Goal: Task Accomplishment & Management: Complete application form

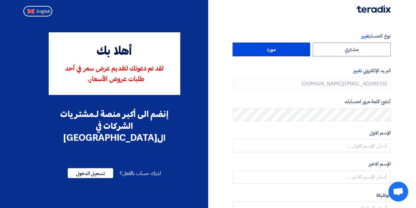
type input "[PHONE_NUMBER]"
click at [294, 49] on label "مورد" at bounding box center [272, 49] width 78 height 14
click at [294, 49] on input "مورد" at bounding box center [271, 49] width 77 height 13
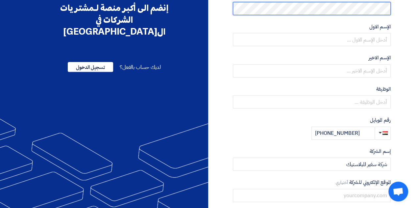
scroll to position [115, 0]
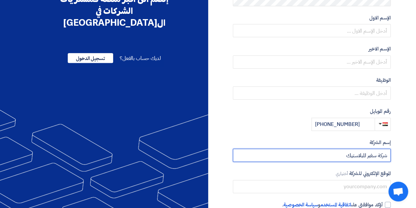
drag, startPoint x: 332, startPoint y: 156, endPoint x: 386, endPoint y: 158, distance: 54.7
click at [386, 158] on input "شركة سفير للبلاستيك" at bounding box center [312, 154] width 158 height 13
type input "l"
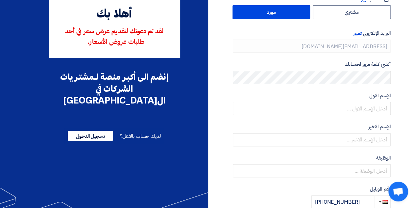
scroll to position [45, 0]
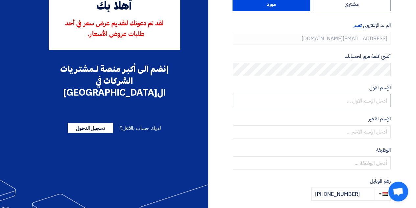
type input "مؤسسة سفير للتوريدات العمومية"
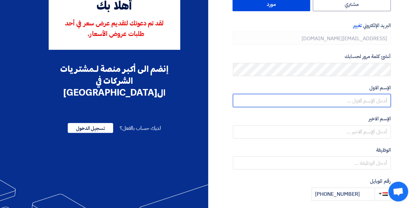
click at [371, 96] on input "text" at bounding box center [312, 100] width 158 height 13
type input "[PERSON_NAME]"
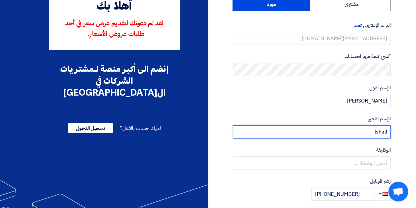
click at [385, 130] on input "lshall" at bounding box center [312, 131] width 158 height 13
drag, startPoint x: 388, startPoint y: 130, endPoint x: 351, endPoint y: 135, distance: 37.5
click at [351, 135] on input "lshall" at bounding box center [312, 131] width 158 height 13
type input "Elshall"
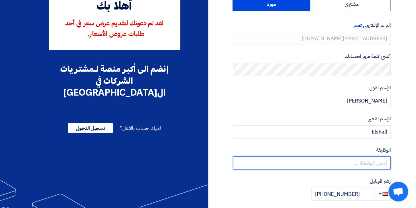
click at [370, 160] on input "text" at bounding box center [312, 162] width 158 height 13
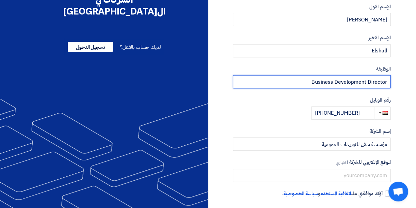
scroll to position [153, 0]
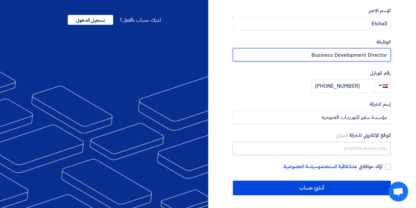
type input "Business Development Director"
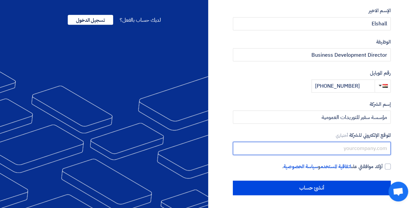
click at [360, 150] on input "text" at bounding box center [312, 148] width 158 height 13
type input "[DOMAIN_NAME]"
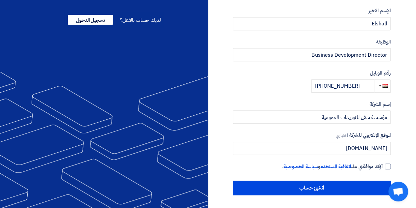
click at [396, 129] on section "نوع الحساب تغيير مشتري مورد البريد الإلكتروني تغيير [EMAIL_ADDRESS][DOMAIN_NAME…" at bounding box center [208, 37] width 416 height 342
drag, startPoint x: 385, startPoint y: 166, endPoint x: 394, endPoint y: 166, distance: 8.9
click at [394, 166] on div "نوع الحساب تغيير مشتري مورد البريد الإلكتروني تغيير [EMAIL_ADDRESS][DOMAIN_NAME…" at bounding box center [302, 37] width 188 height 316
click at [390, 167] on div at bounding box center [388, 166] width 6 height 6
click at [383, 167] on input "أؤكد موافقتي على اتفاقية المستخدم و سياسة الخصوصية ." at bounding box center [304, 169] width 158 height 13
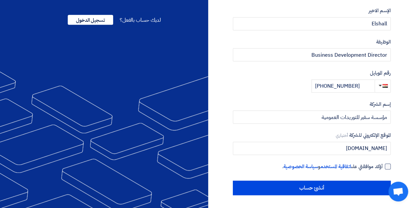
checkbox input "true"
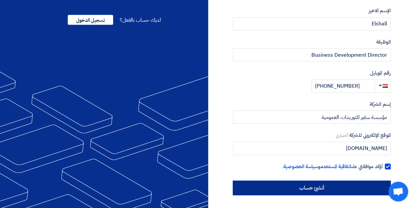
click at [346, 194] on input "أنشئ حساب" at bounding box center [312, 187] width 158 height 14
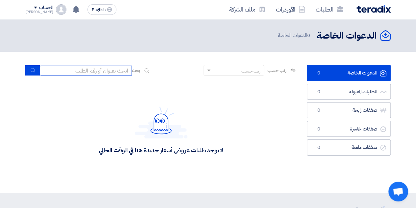
click at [109, 73] on input at bounding box center [86, 70] width 92 height 10
type input "163746"
click at [30, 69] on icon "submit" at bounding box center [32, 69] width 5 height 5
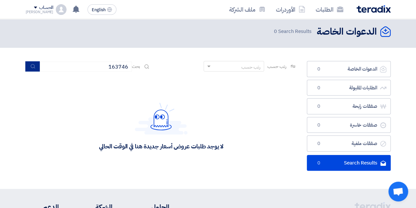
scroll to position [1, 0]
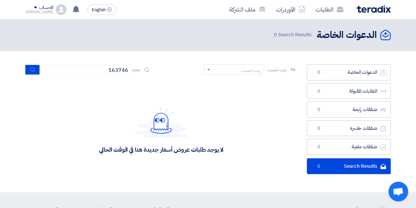
click at [39, 6] on div "الحساب" at bounding box center [46, 8] width 14 height 6
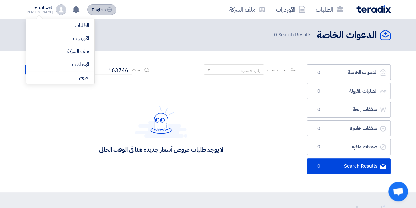
click at [92, 8] on span "English" at bounding box center [99, 10] width 14 height 5
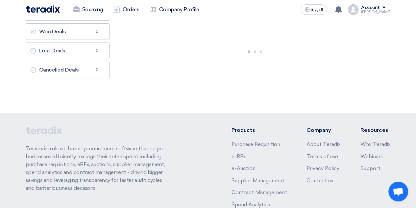
scroll to position [0, 0]
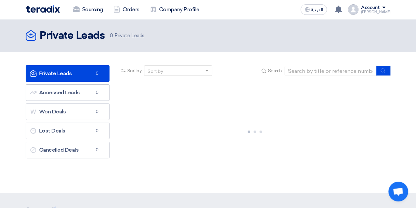
click at [376, 11] on div "[PERSON_NAME]" at bounding box center [376, 12] width 30 height 4
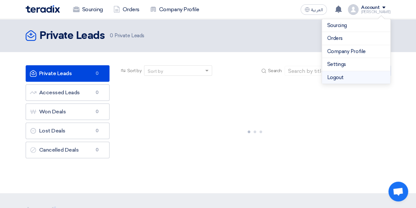
click at [341, 79] on li "Logout" at bounding box center [356, 77] width 68 height 13
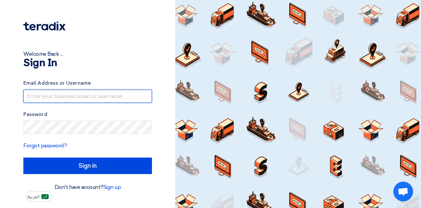
type input "[EMAIL_ADDRESS][DOMAIN_NAME]"
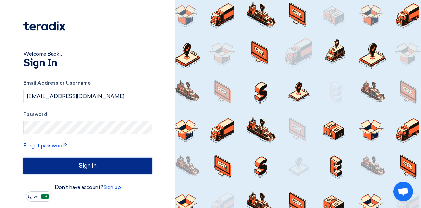
click at [93, 164] on input "Sign in" at bounding box center [87, 165] width 129 height 16
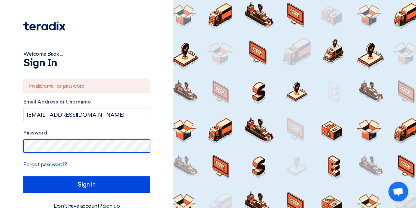
click at [9, 144] on div "Welcome Back ... Sign In Invalid email or password Email Address or Username [E…" at bounding box center [87, 110] width 164 height 220
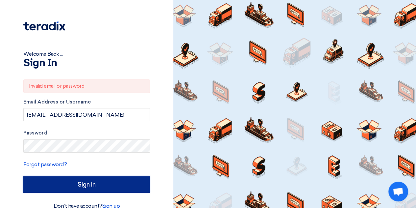
click at [73, 186] on input "Sign in" at bounding box center [86, 184] width 127 height 16
click at [84, 183] on input "Sign in" at bounding box center [86, 184] width 127 height 16
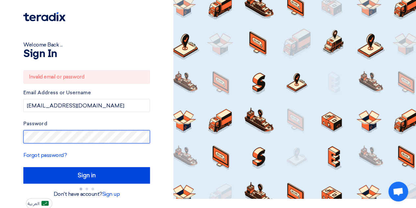
click at [18, 133] on div "Welcome Back ... Sign In Invalid email or password Email Address or Username [E…" at bounding box center [87, 100] width 164 height 218
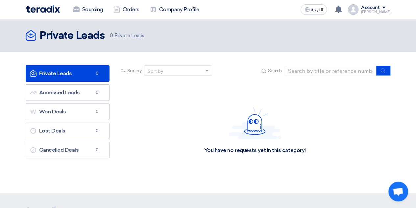
click at [380, 10] on div "Account" at bounding box center [370, 8] width 19 height 6
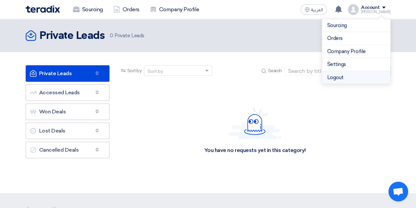
click at [339, 74] on li "Logout" at bounding box center [356, 77] width 68 height 13
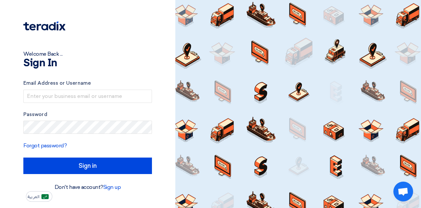
type input "[EMAIL_ADDRESS][DOMAIN_NAME]"
click at [224, 143] on div at bounding box center [298, 104] width 246 height 208
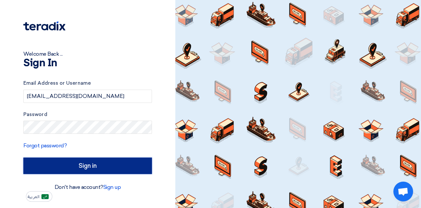
click at [88, 165] on input "Sign in" at bounding box center [87, 165] width 129 height 16
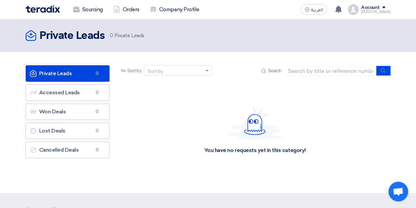
click at [210, 113] on div "You have no requests yet in this category!" at bounding box center [255, 130] width 102 height 47
